Goal: Ask a question

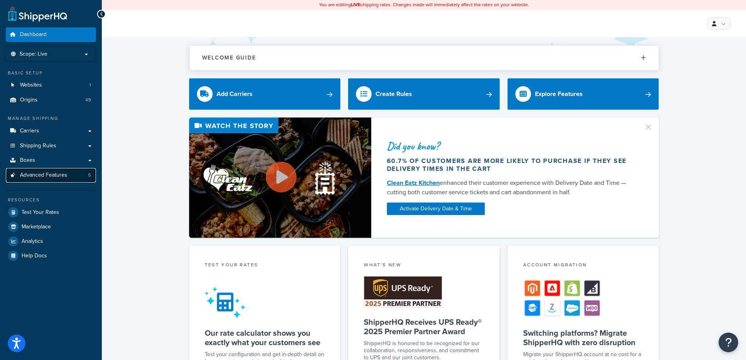
click at [52, 175] on span "Advanced Features" at bounding box center [43, 175] width 47 height 7
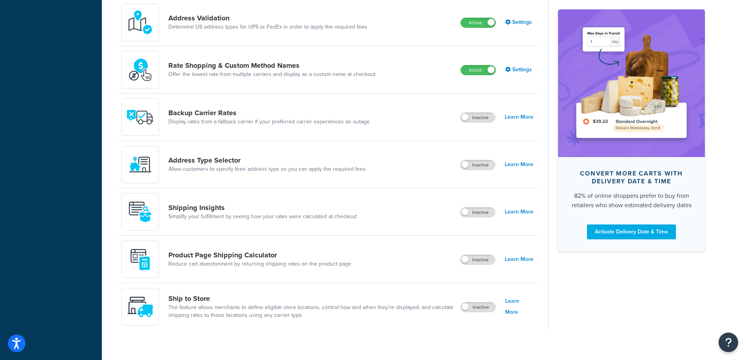
scroll to position [373, 0]
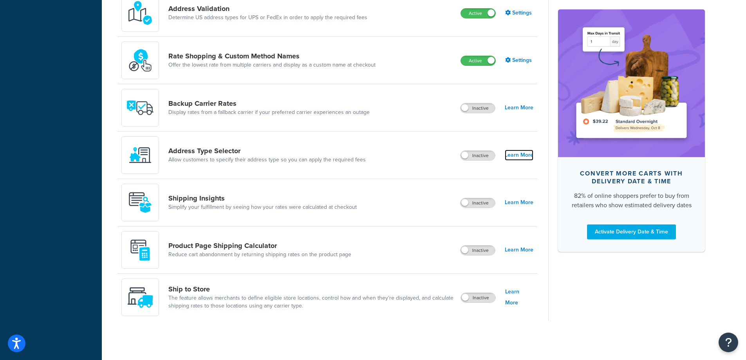
click at [522, 155] on link "Learn More" at bounding box center [519, 155] width 29 height 11
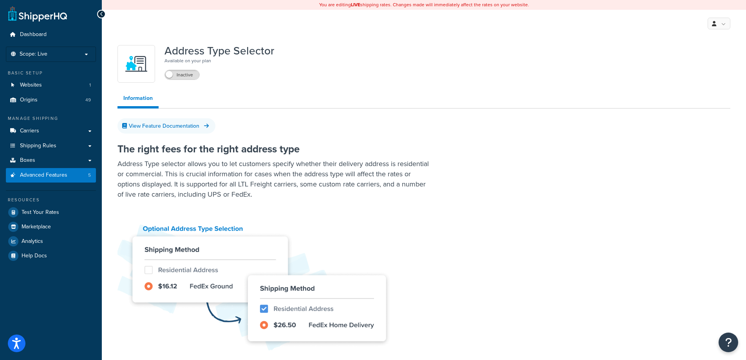
scroll to position [373, 0]
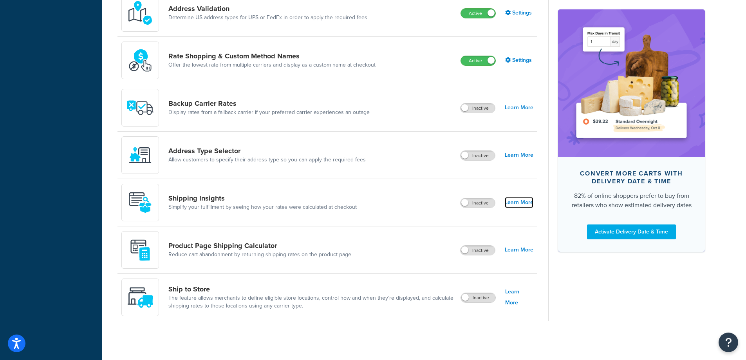
click at [525, 204] on link "Learn More" at bounding box center [519, 202] width 29 height 11
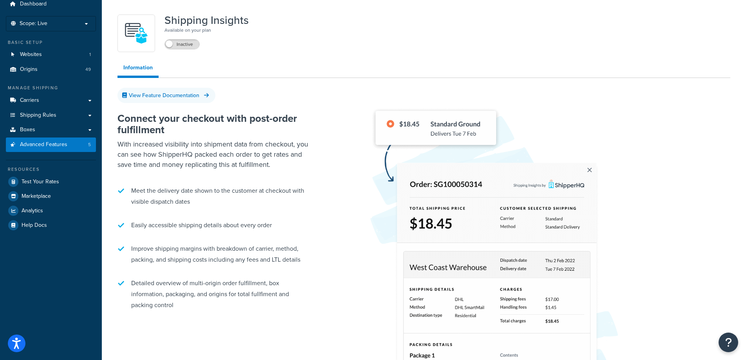
scroll to position [78, 0]
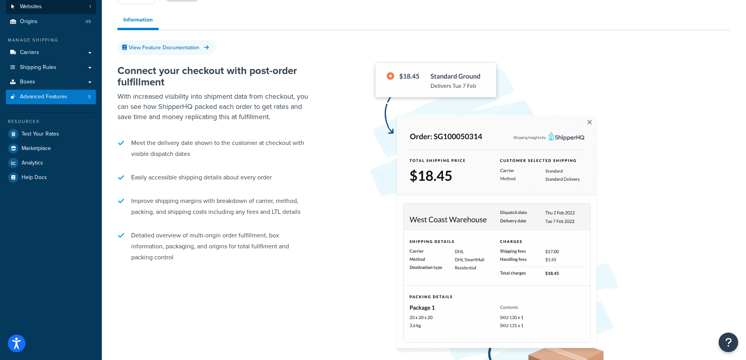
scroll to position [373, 0]
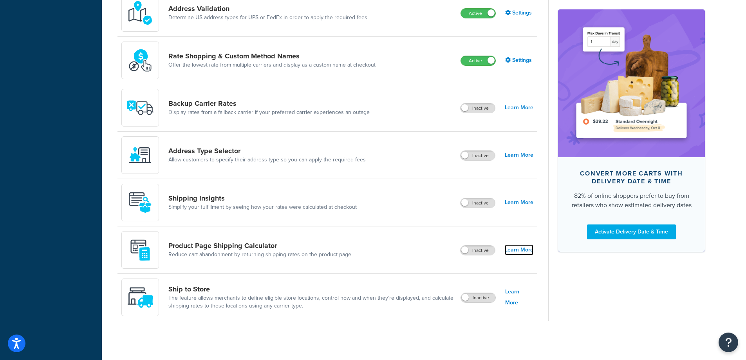
click at [518, 251] on link "Learn More" at bounding box center [519, 249] width 29 height 11
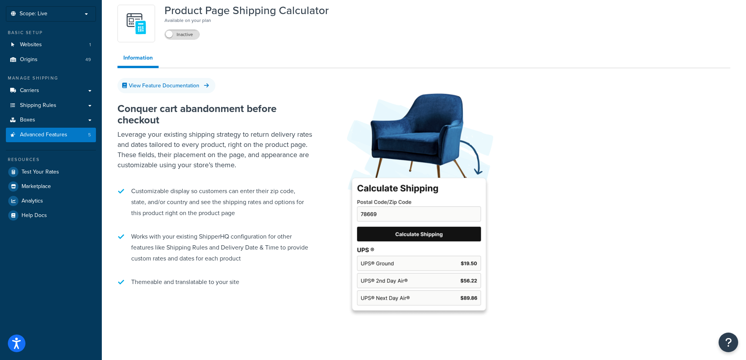
scroll to position [58, 0]
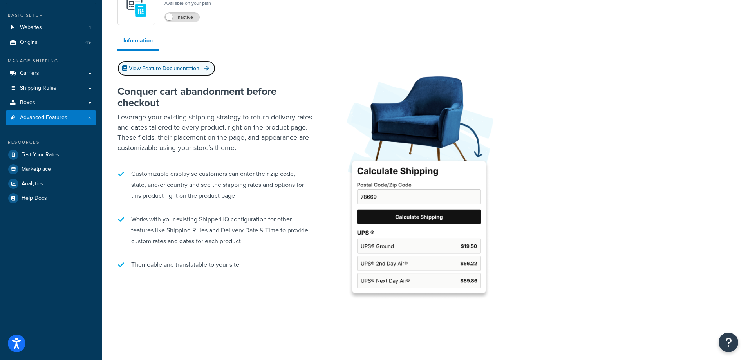
click at [199, 73] on link "View Feature Documentation" at bounding box center [166, 68] width 98 height 15
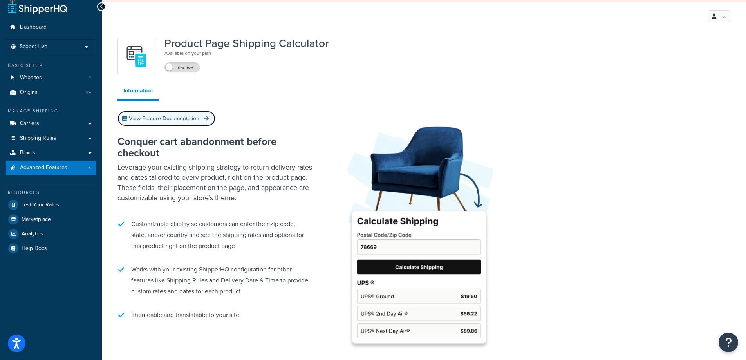
scroll to position [0, 0]
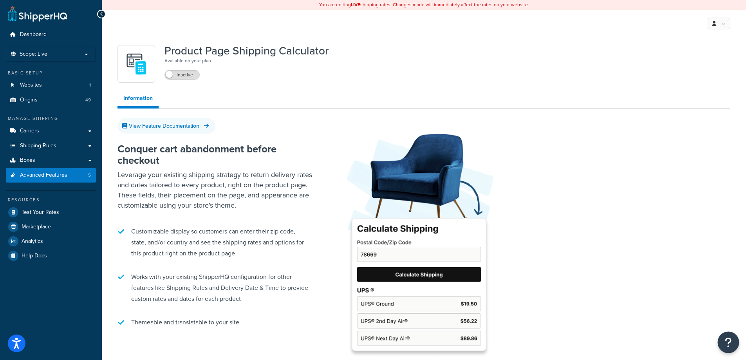
click at [736, 345] on button "Open Resource Center" at bounding box center [729, 343] width 22 height 22
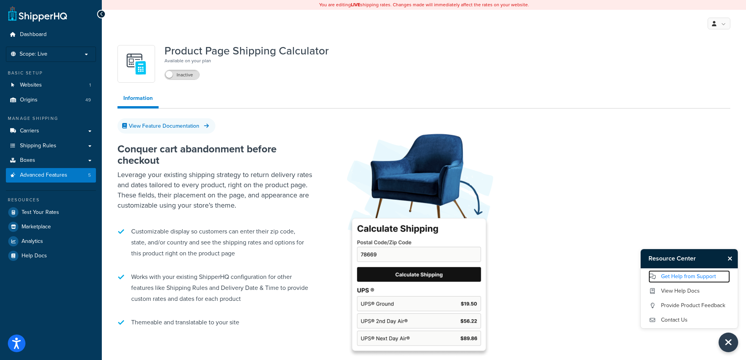
click at [684, 274] on link "Get Help from Support" at bounding box center [688, 276] width 81 height 13
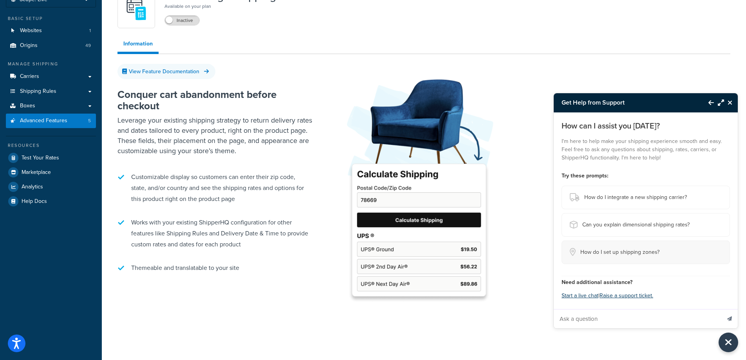
scroll to position [58, 0]
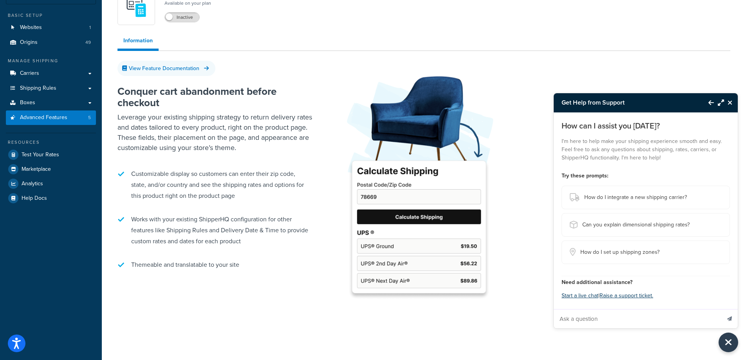
click at [641, 319] on input "Ask a question" at bounding box center [637, 318] width 167 height 19
click at [588, 319] on input "Ask a question" at bounding box center [637, 318] width 167 height 19
click at [732, 103] on icon "Close Resource Center" at bounding box center [729, 102] width 5 height 6
